Goal: Task Accomplishment & Management: Manage account settings

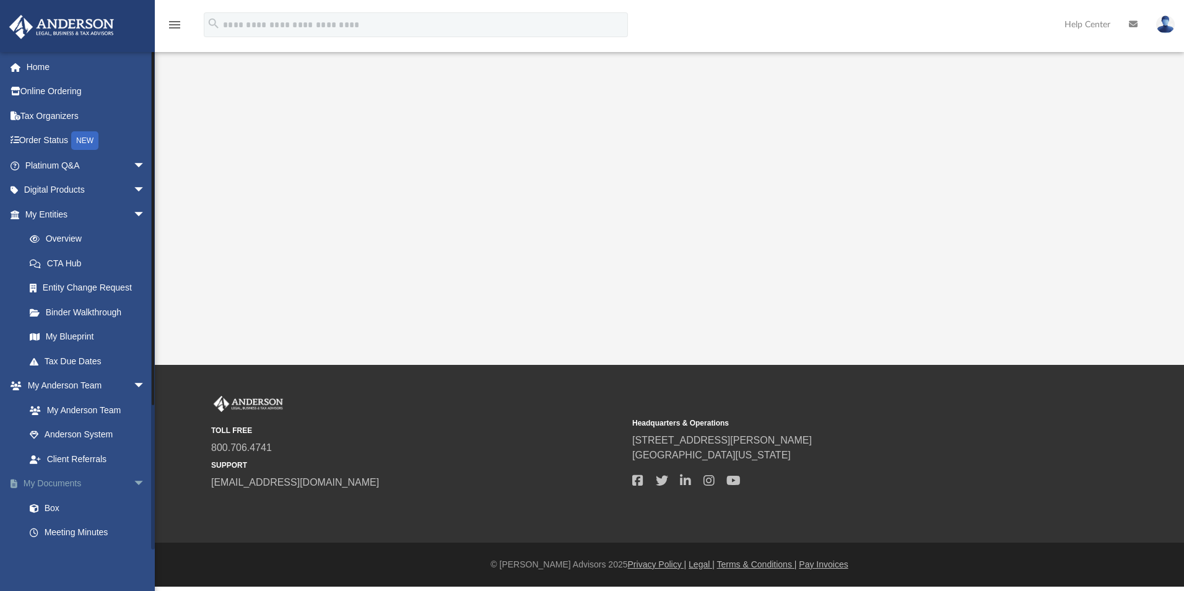
click at [67, 487] on link "My Documents arrow_drop_down" at bounding box center [86, 483] width 155 height 25
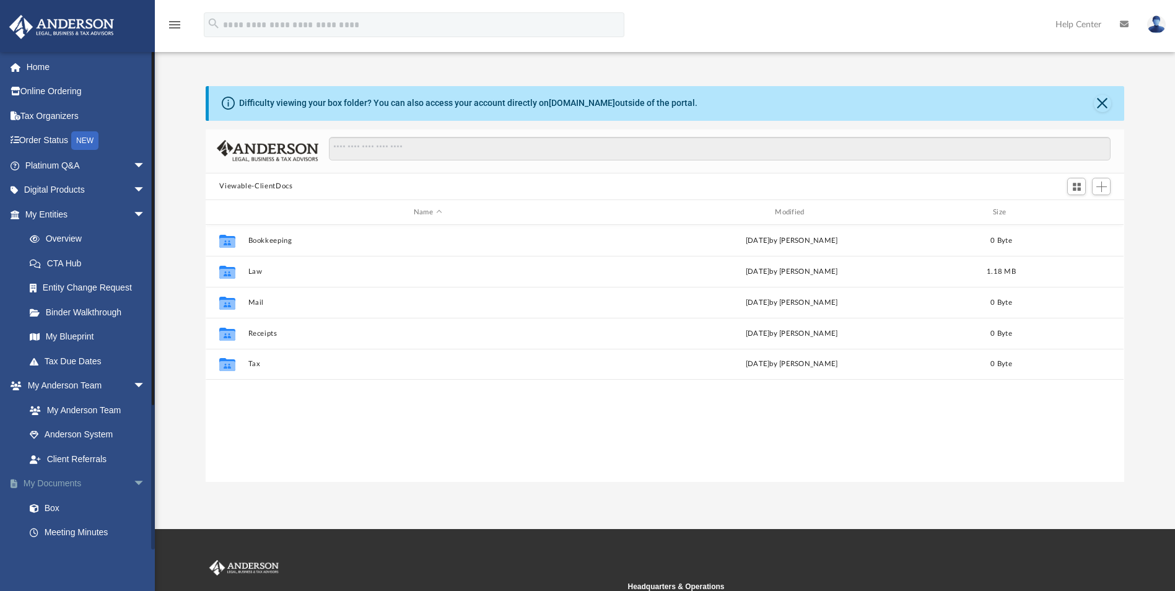
scroll to position [273, 909]
click at [107, 317] on link "Binder Walkthrough" at bounding box center [90, 312] width 147 height 25
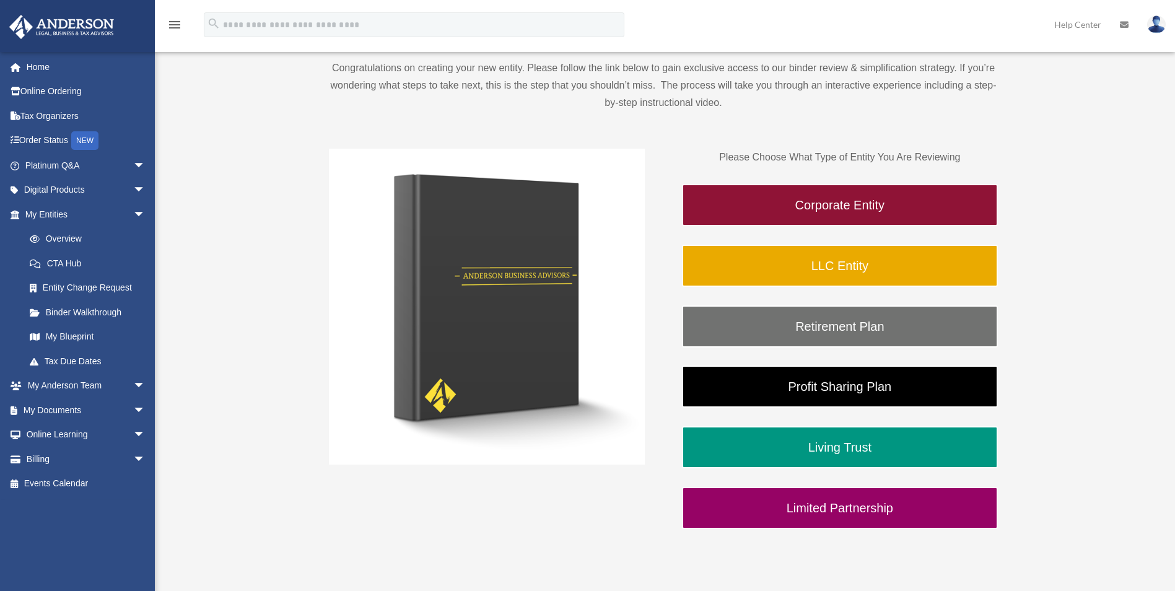
scroll to position [248, 0]
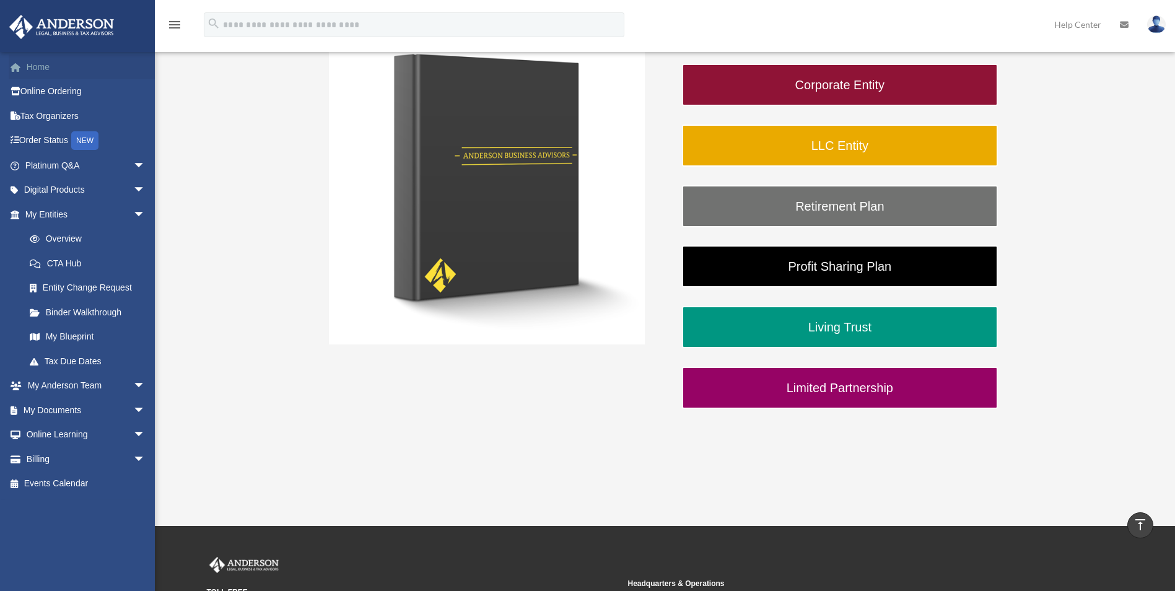
click at [40, 61] on link "Home" at bounding box center [86, 67] width 155 height 25
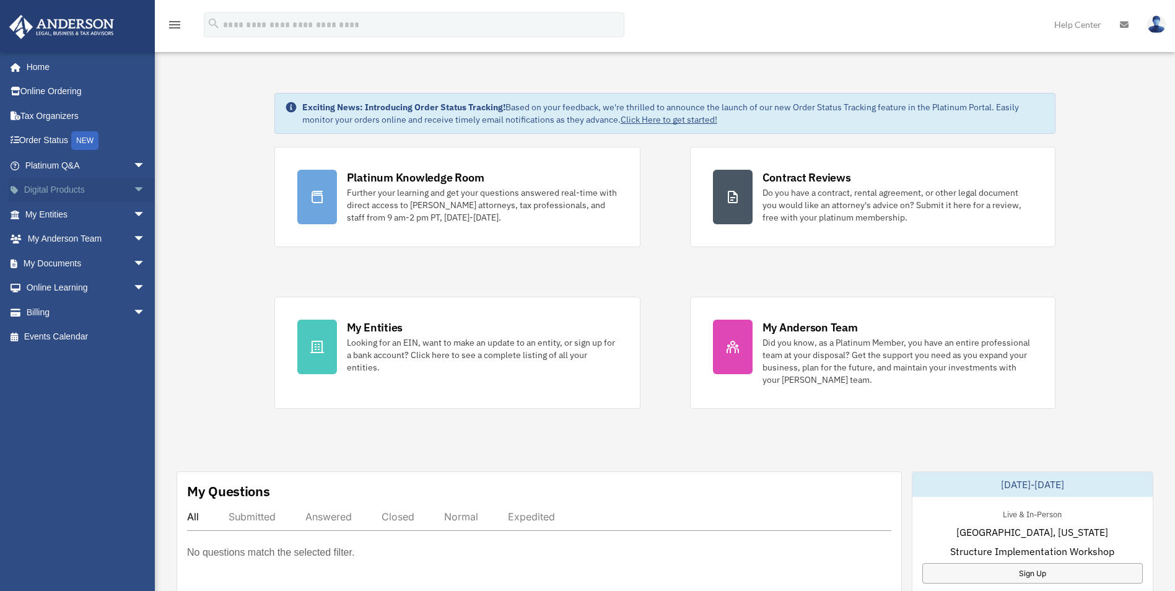
click at [133, 185] on span "arrow_drop_down" at bounding box center [145, 190] width 25 height 25
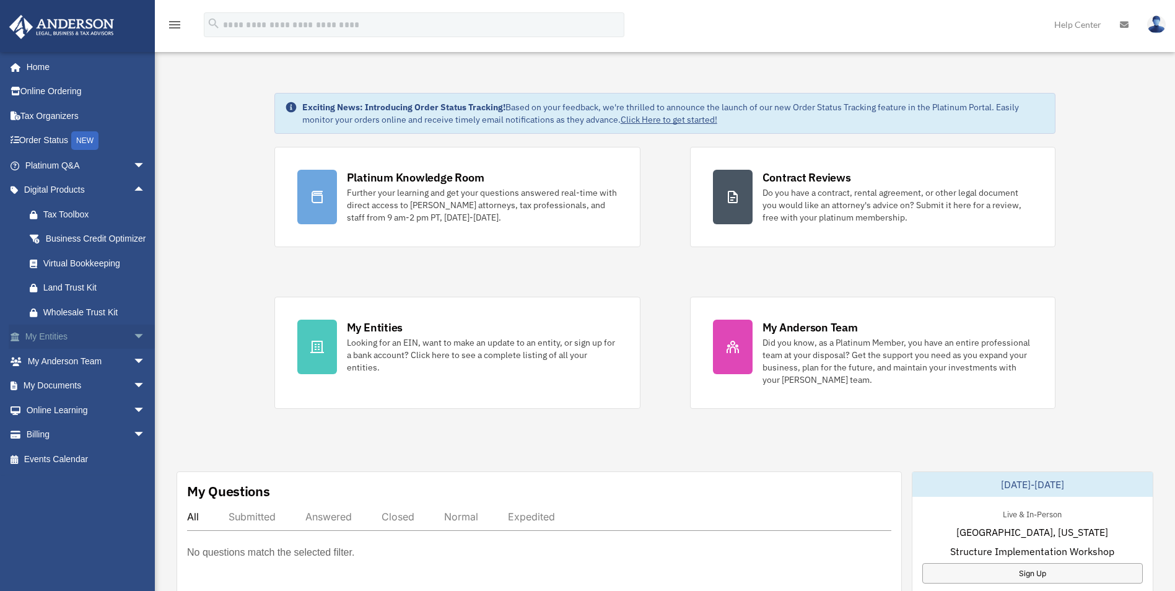
click at [133, 347] on span "arrow_drop_down" at bounding box center [145, 337] width 25 height 25
click at [133, 521] on span "arrow_drop_down" at bounding box center [145, 508] width 25 height 25
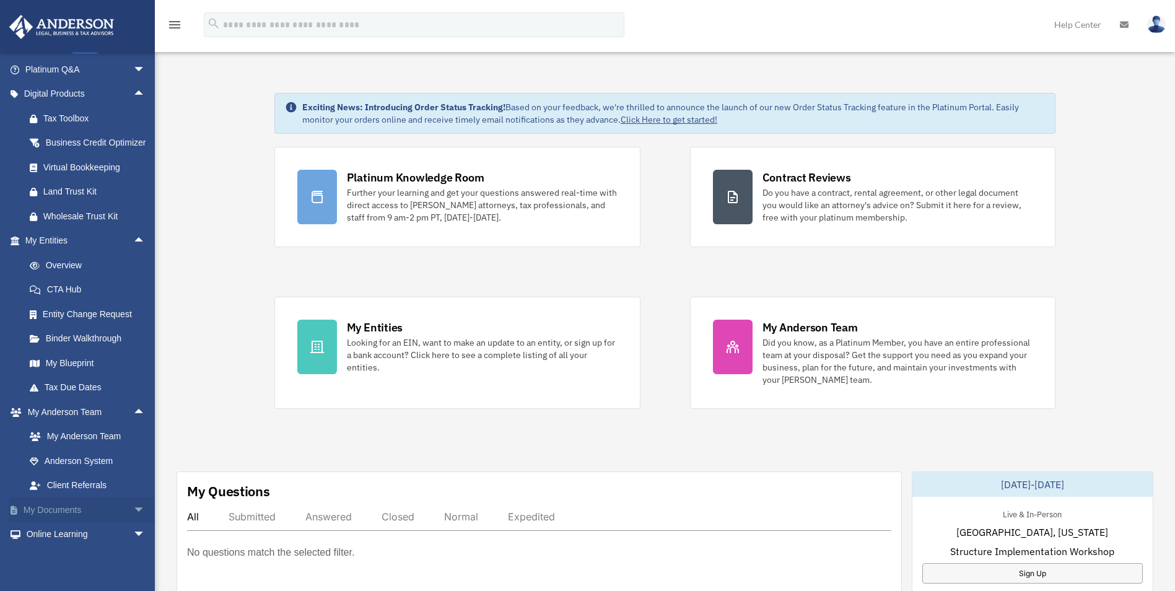
scroll to position [124, 0]
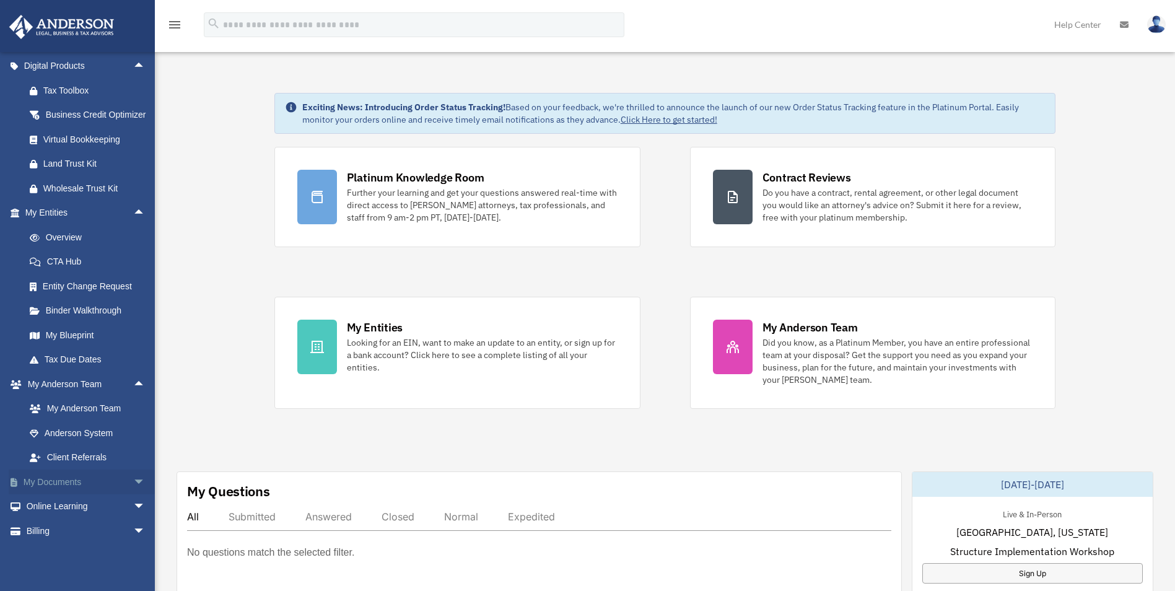
click at [133, 495] on span "arrow_drop_down" at bounding box center [145, 482] width 25 height 25
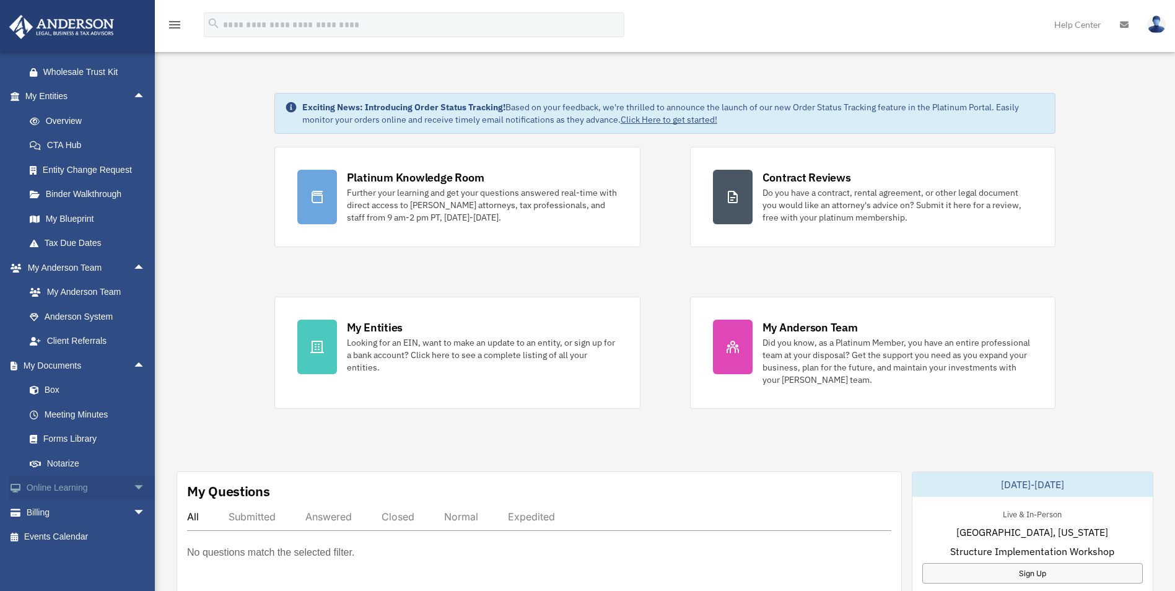
scroll to position [248, 0]
click at [53, 400] on link "Box" at bounding box center [90, 387] width 147 height 25
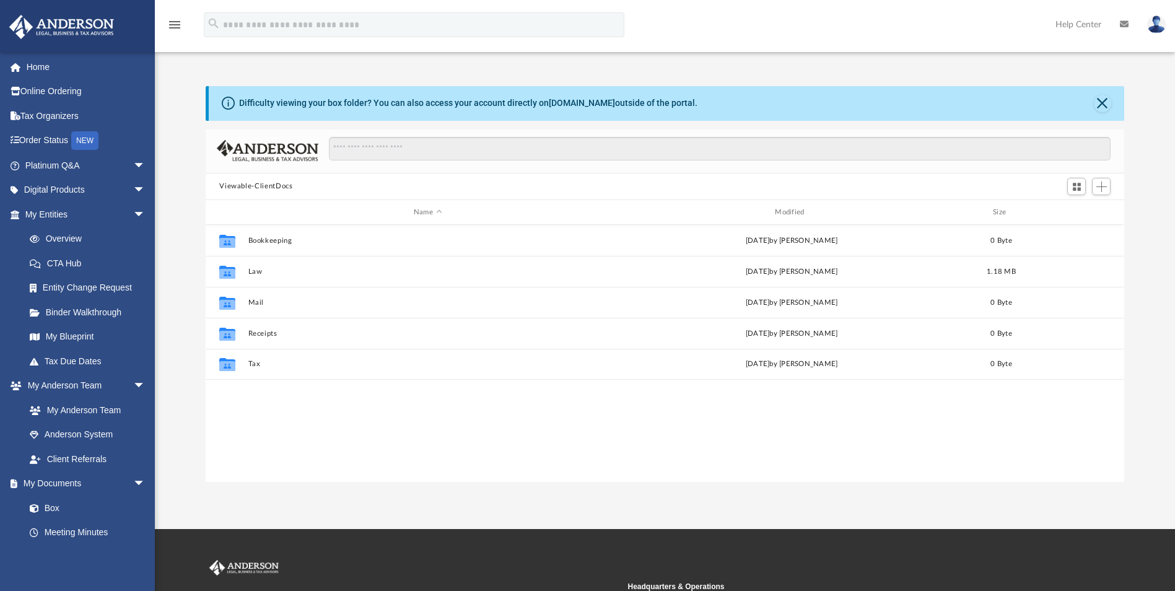
scroll to position [273, 909]
click at [264, 187] on button "Viewable-ClientDocs" at bounding box center [255, 186] width 73 height 11
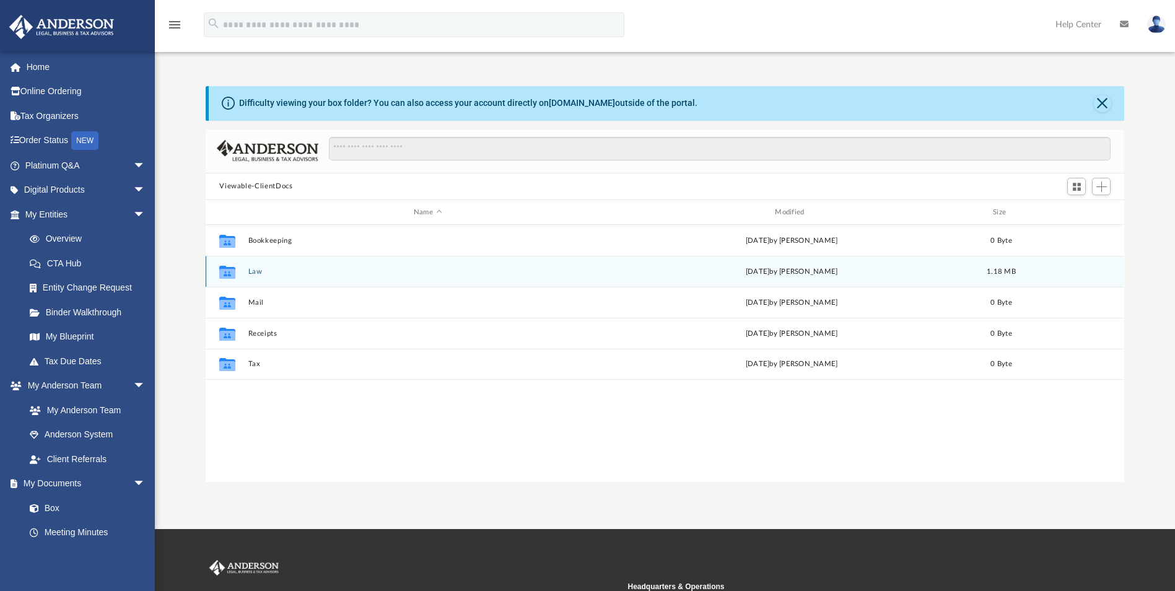
click at [277, 268] on button "Law" at bounding box center [427, 272] width 359 height 8
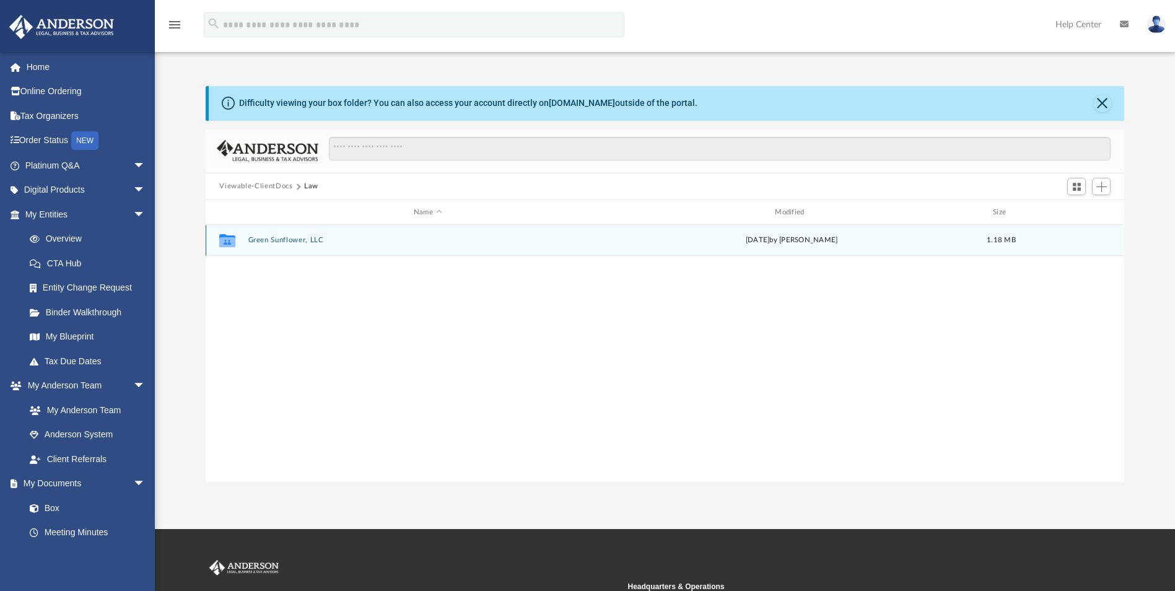
click at [291, 239] on button "Green Sunflower, LLC" at bounding box center [427, 241] width 359 height 8
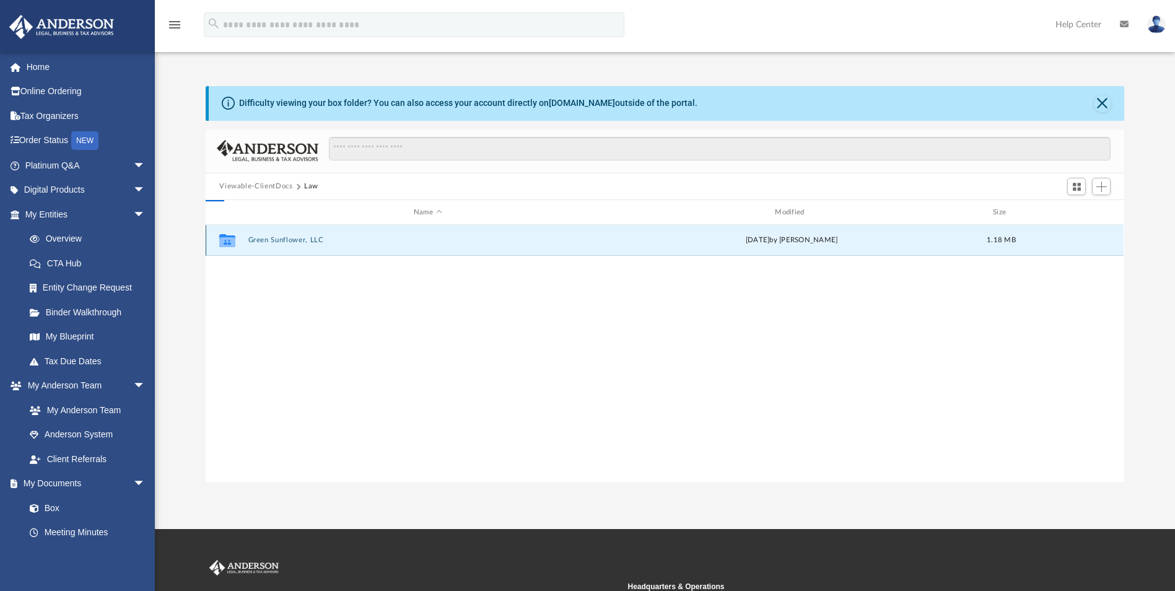
click at [291, 239] on button "Green Sunflower, LLC" at bounding box center [427, 241] width 359 height 8
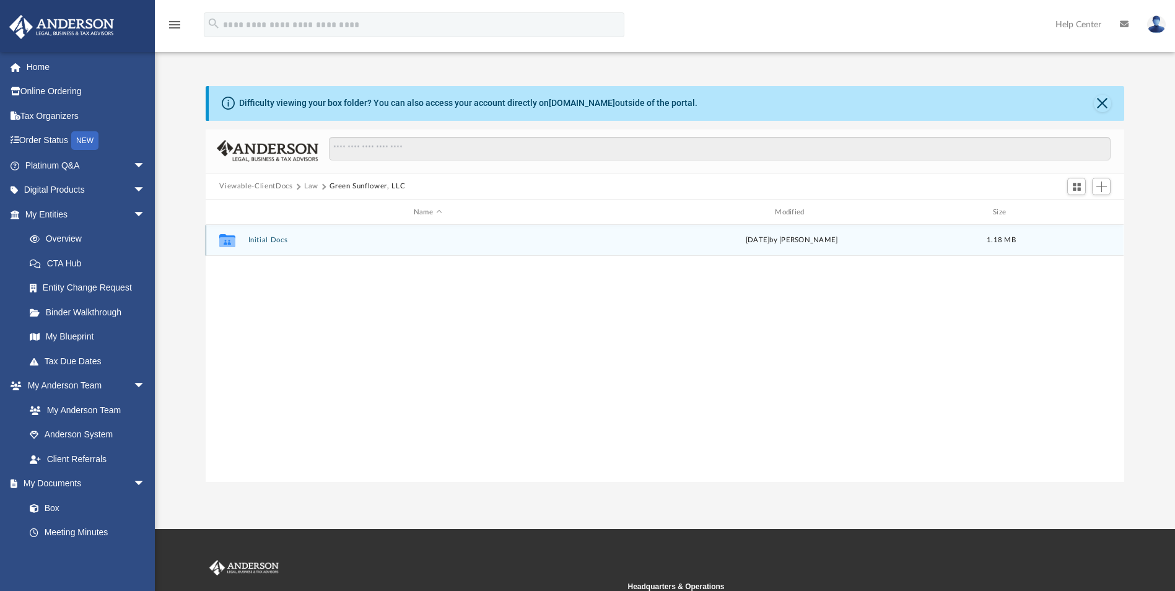
click at [291, 239] on button "Initial Docs" at bounding box center [427, 241] width 359 height 8
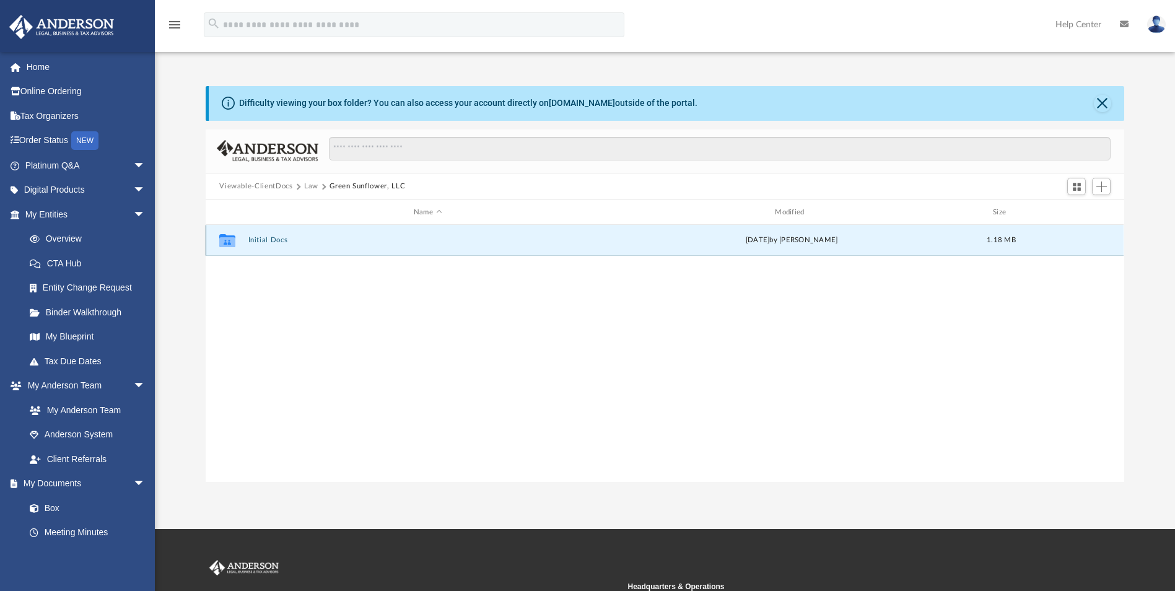
click at [291, 239] on button "Initial Docs" at bounding box center [427, 241] width 359 height 8
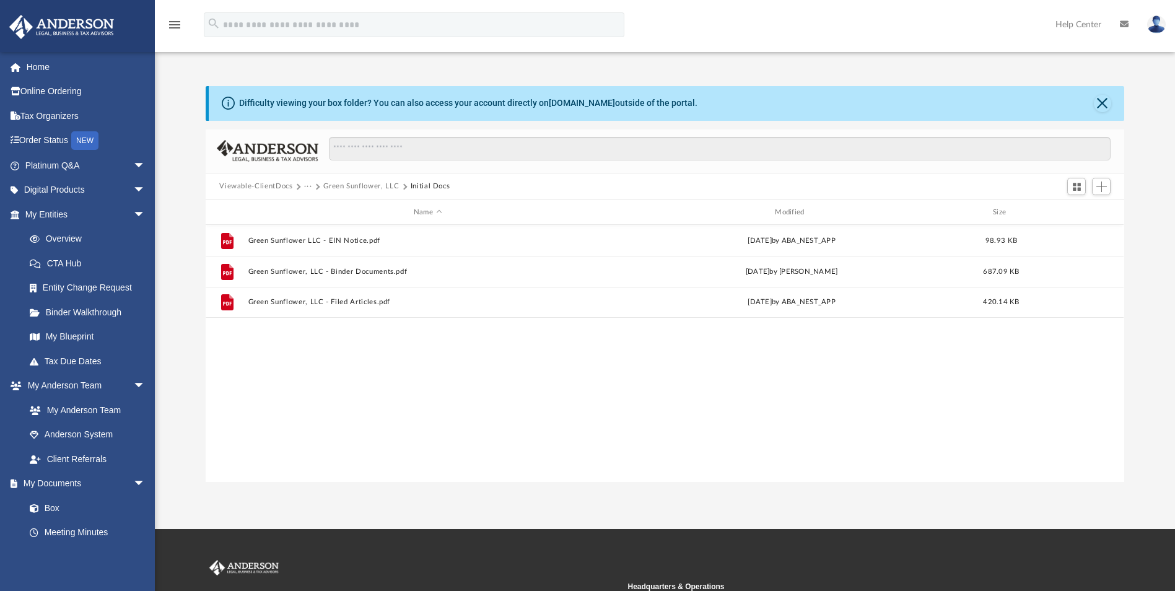
click at [267, 186] on button "Viewable-ClientDocs" at bounding box center [255, 186] width 73 height 11
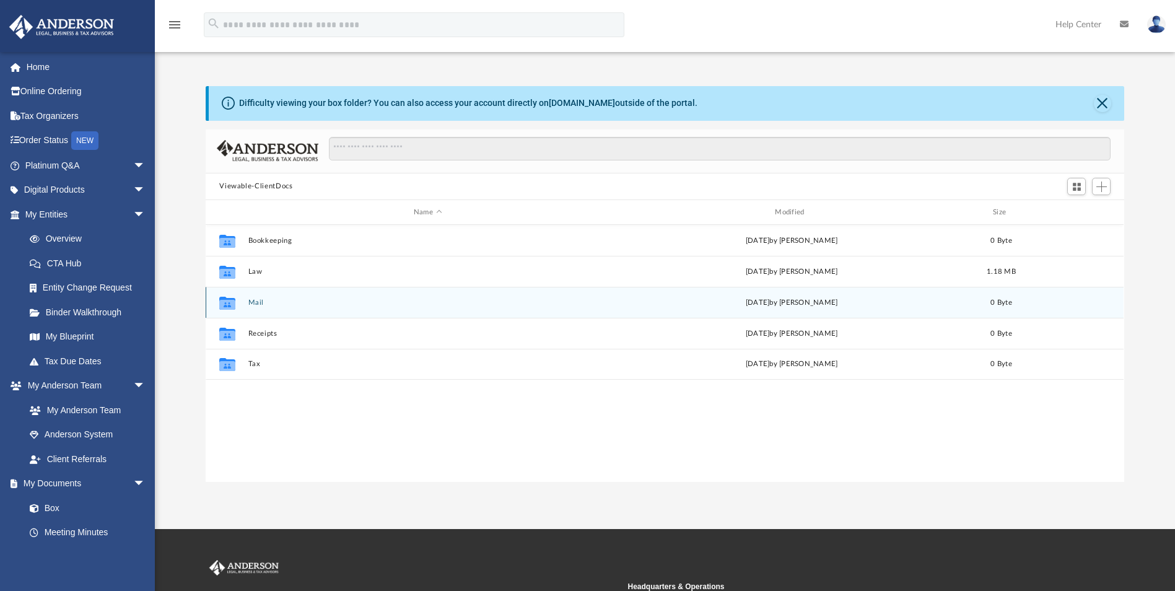
click at [266, 308] on div "Collaborated Folder Mail [DATE] by [PERSON_NAME] 0 Byte" at bounding box center [665, 302] width 918 height 31
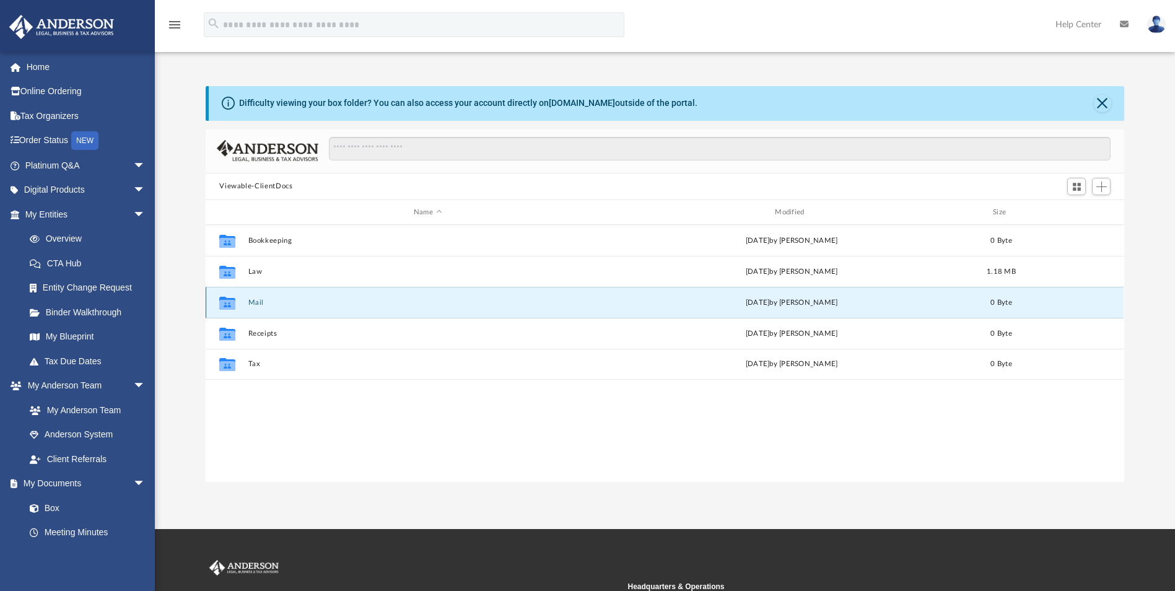
click at [260, 303] on button "Mail" at bounding box center [427, 303] width 359 height 8
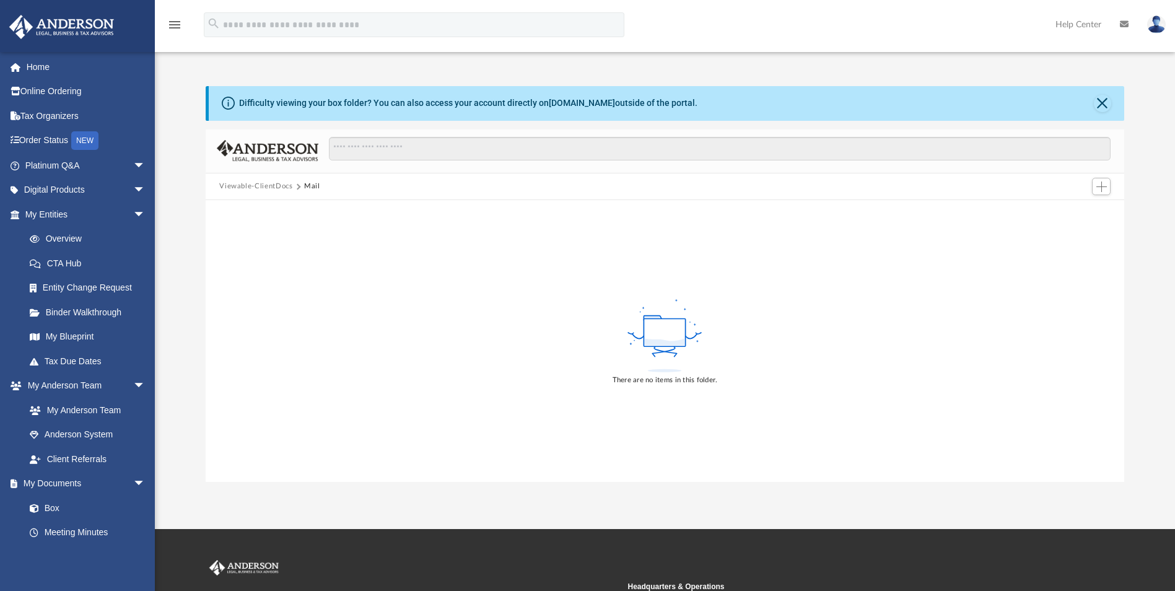
click at [253, 185] on button "Viewable-ClientDocs" at bounding box center [255, 186] width 73 height 11
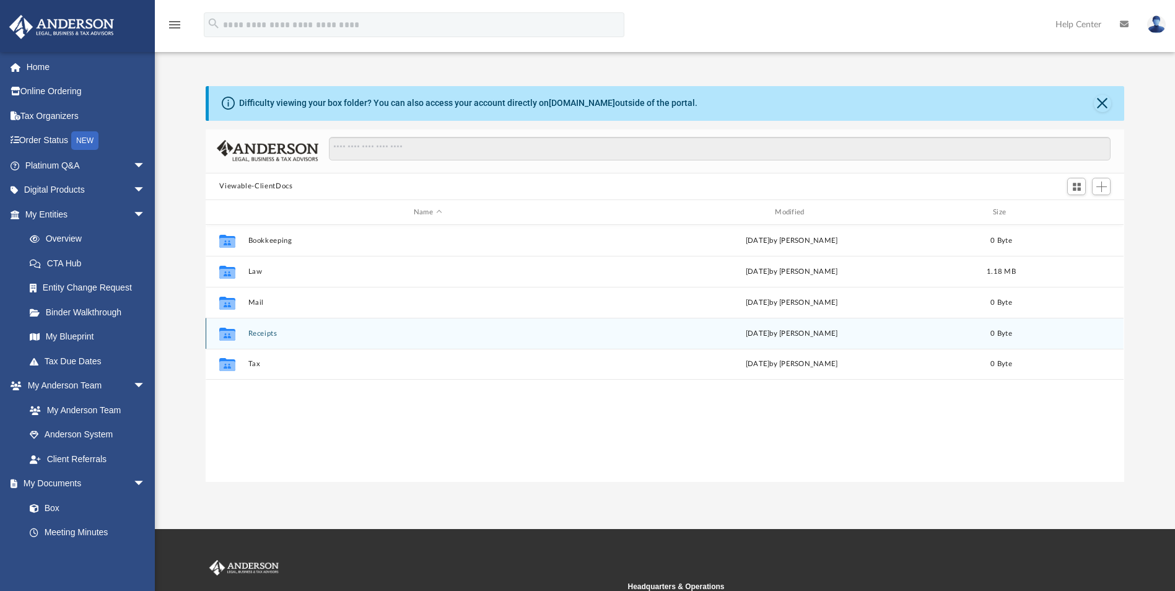
click at [263, 335] on button "Receipts" at bounding box center [427, 334] width 359 height 8
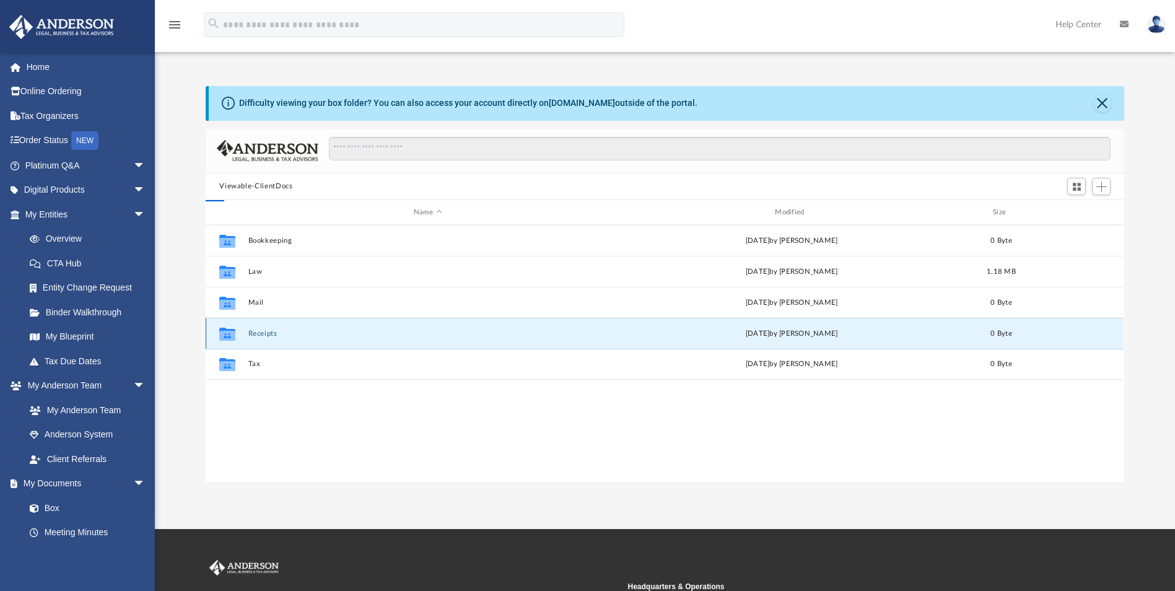
click at [263, 334] on button "Receipts" at bounding box center [427, 334] width 359 height 8
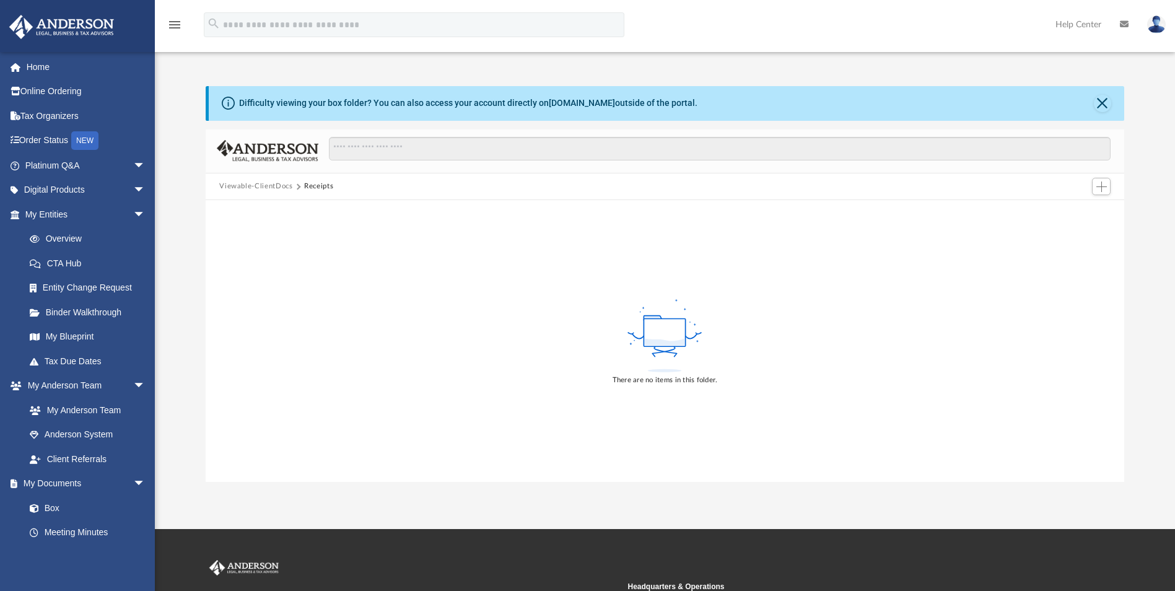
click at [265, 186] on button "Viewable-ClientDocs" at bounding box center [255, 186] width 73 height 11
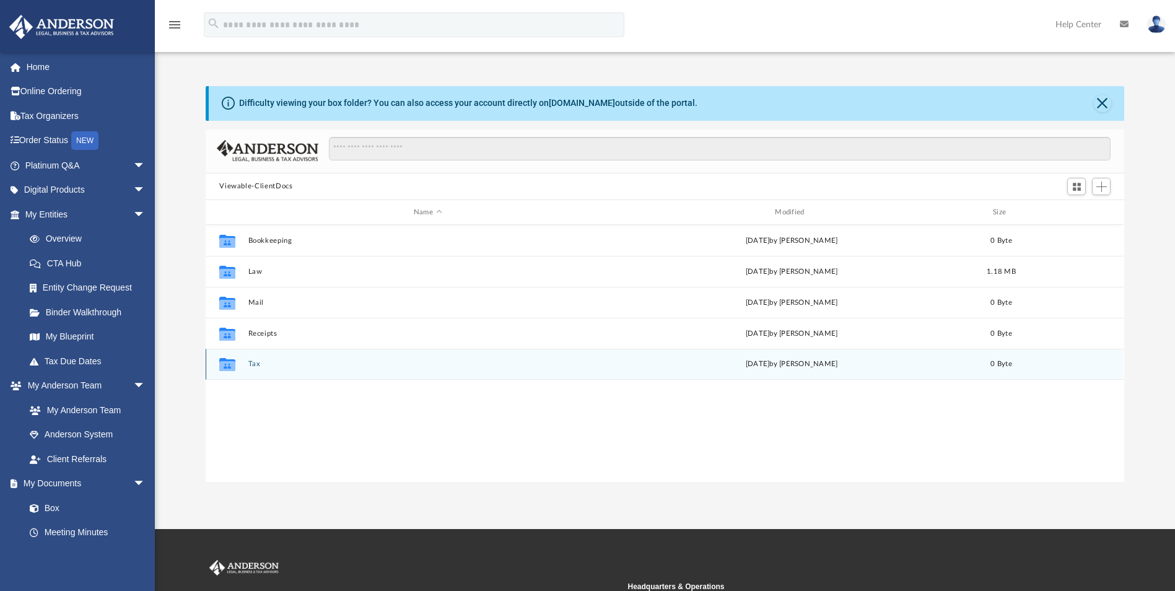
click at [250, 365] on button "Tax" at bounding box center [427, 365] width 359 height 8
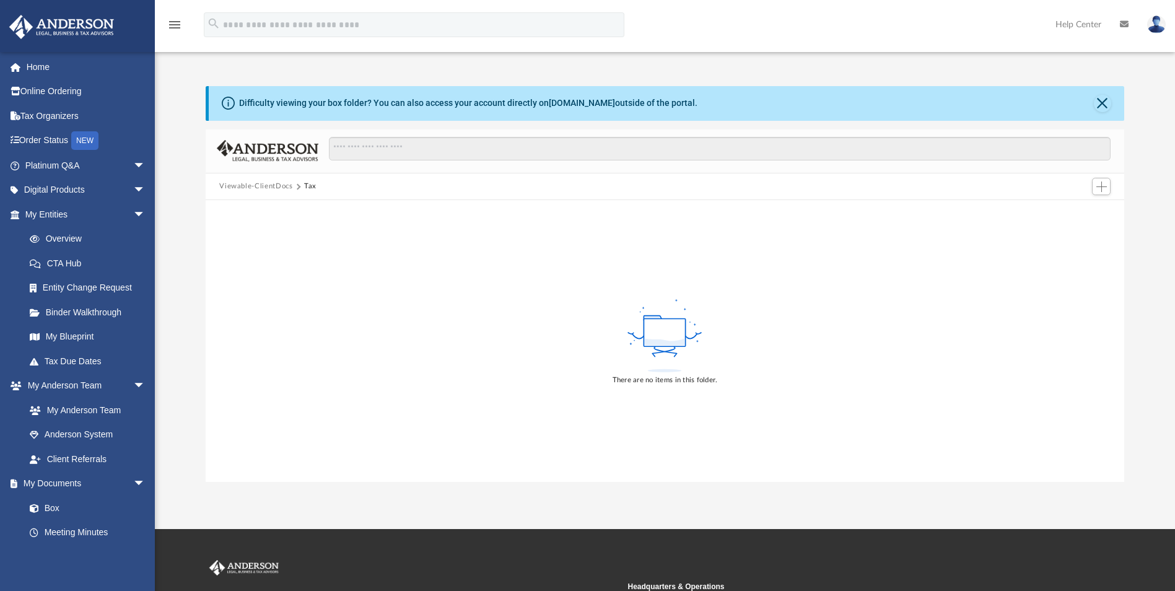
click at [250, 365] on div "There are no items in this folder." at bounding box center [665, 340] width 918 height 281
click at [268, 186] on button "Viewable-ClientDocs" at bounding box center [255, 186] width 73 height 11
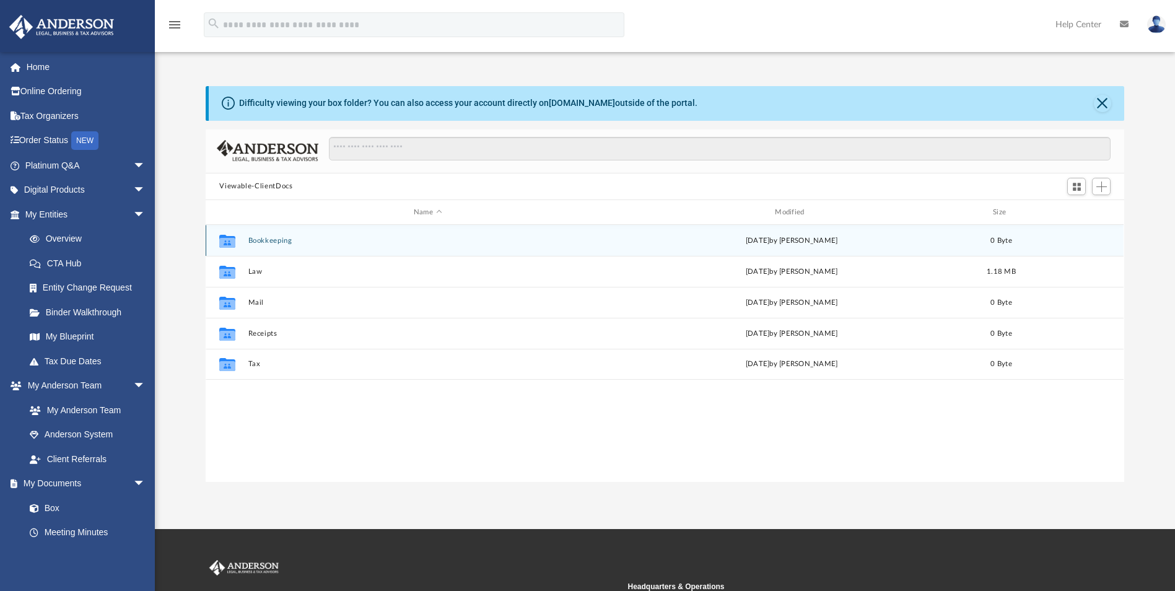
click at [266, 244] on button "Bookkeeping" at bounding box center [427, 241] width 359 height 8
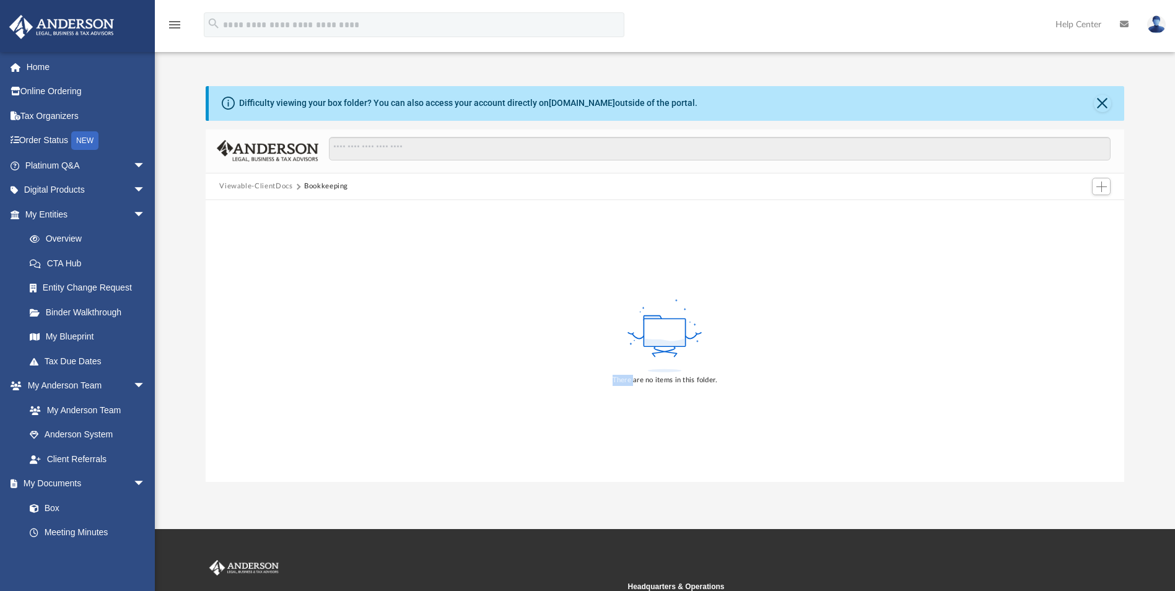
click at [266, 244] on div "There are no items in this folder." at bounding box center [665, 340] width 918 height 281
drag, startPoint x: 266, startPoint y: 244, endPoint x: 245, endPoint y: 185, distance: 63.3
click at [245, 185] on button "Viewable-ClientDocs" at bounding box center [255, 186] width 73 height 11
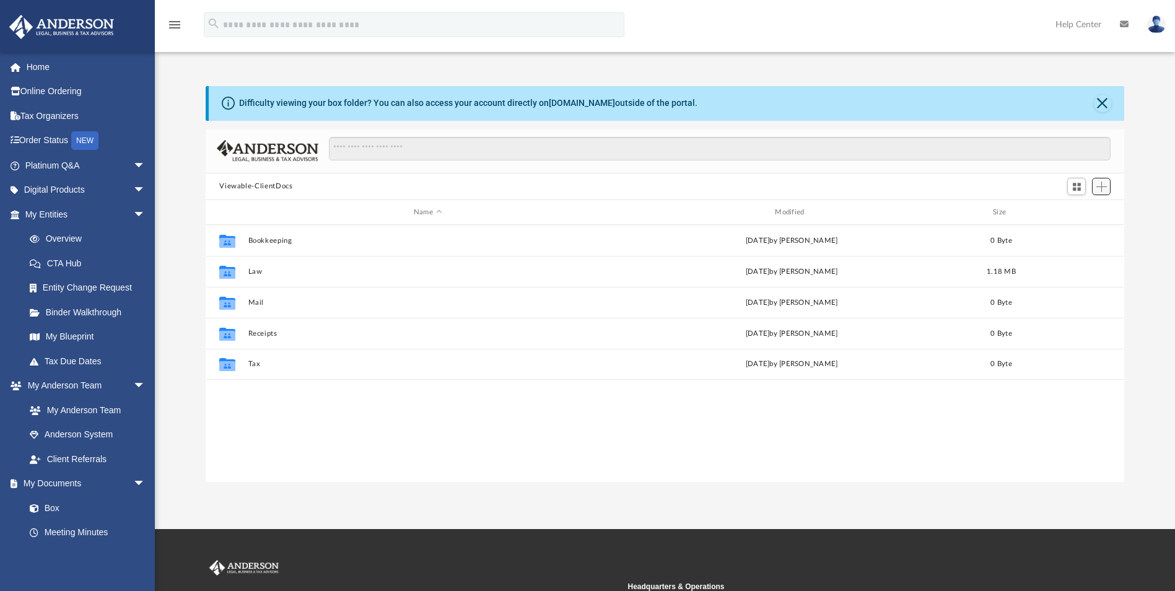
click at [1103, 187] on span "Add" at bounding box center [1102, 187] width 11 height 11
click at [1075, 214] on li "Upload" at bounding box center [1084, 211] width 40 height 13
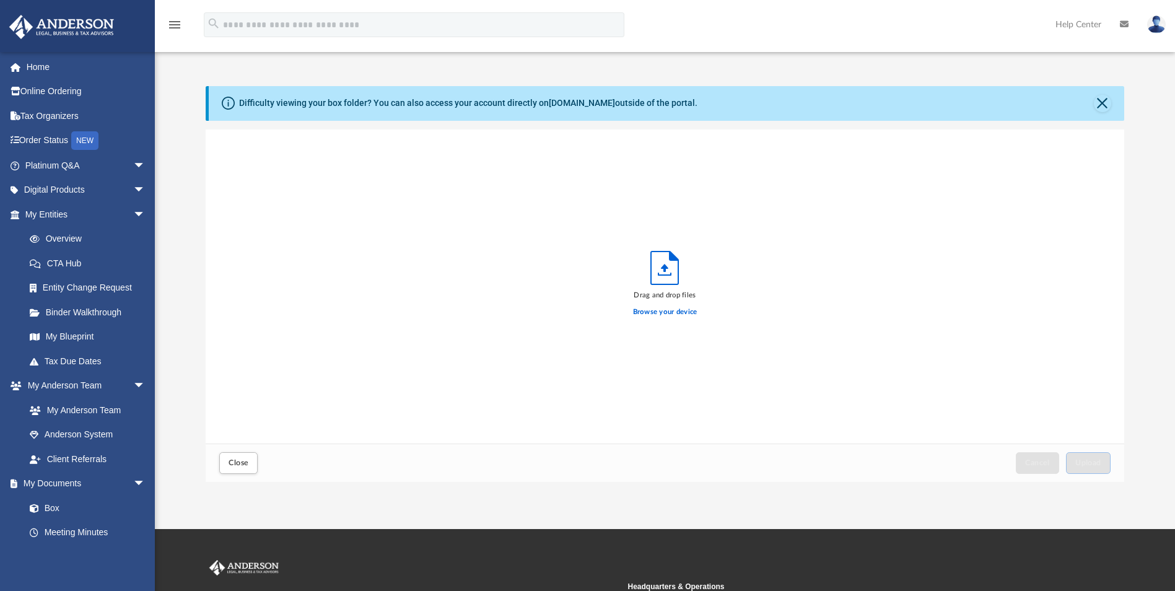
scroll to position [305, 909]
